Goal: Information Seeking & Learning: Learn about a topic

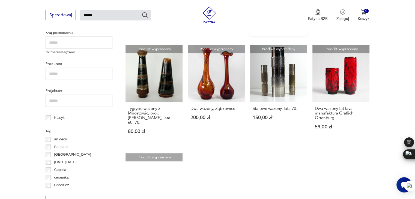
scroll to position [238, 0]
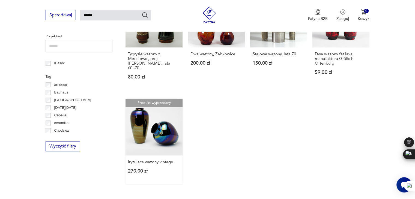
click at [159, 127] on link "Produkt wyprzedany Iryzujące wazony vintage 270,00 zł" at bounding box center [154, 141] width 57 height 85
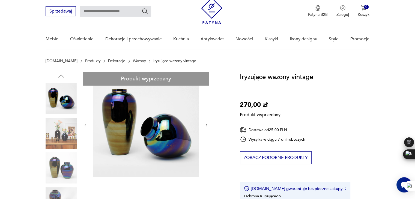
scroll to position [55, 0]
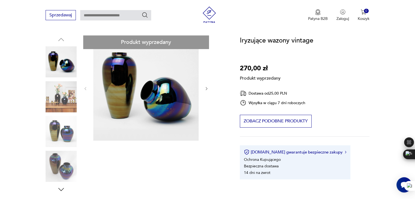
click at [64, 167] on div "Produkt wyprzedany Opis produktu Wazony wyprodukowane najprawdopodobniej w lata…" at bounding box center [136, 195] width 181 height 321
click at [61, 102] on div "Produkt wyprzedany Opis produktu Wazony wyprodukowane najprawdopodobniej w lata…" at bounding box center [136, 195] width 181 height 321
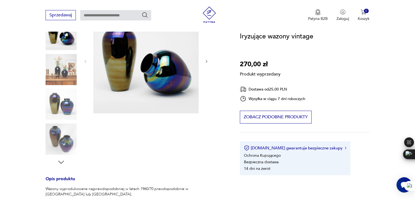
click at [61, 97] on div "Produkt wyprzedany Opis produktu Wazony wyprodukowane najprawdopodobniej w lata…" at bounding box center [136, 168] width 181 height 321
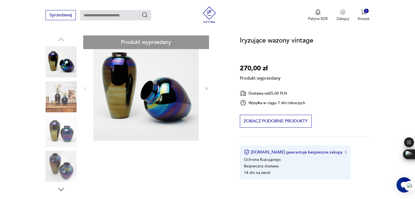
drag, startPoint x: 59, startPoint y: 95, endPoint x: 57, endPoint y: 78, distance: 16.8
click at [58, 95] on div "Produkt wyprzedany Opis produktu Wazony wyprodukowane najprawdopodobniej w lata…" at bounding box center [136, 195] width 181 height 321
click at [54, 62] on div "Produkt wyprzedany Opis produktu Wazony wyprodukowane najprawdopodobniej w lata…" at bounding box center [136, 195] width 181 height 321
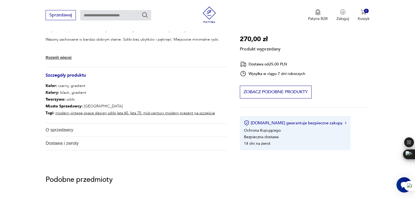
scroll to position [273, 0]
